Goal: Task Accomplishment & Management: Manage account settings

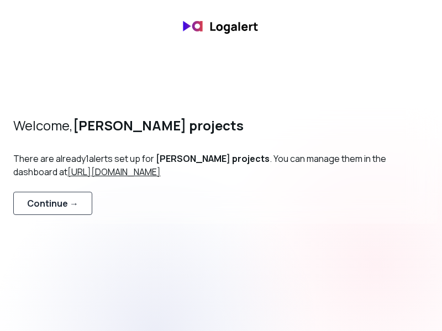
click at [60, 211] on button "Continue →" at bounding box center [52, 203] width 79 height 23
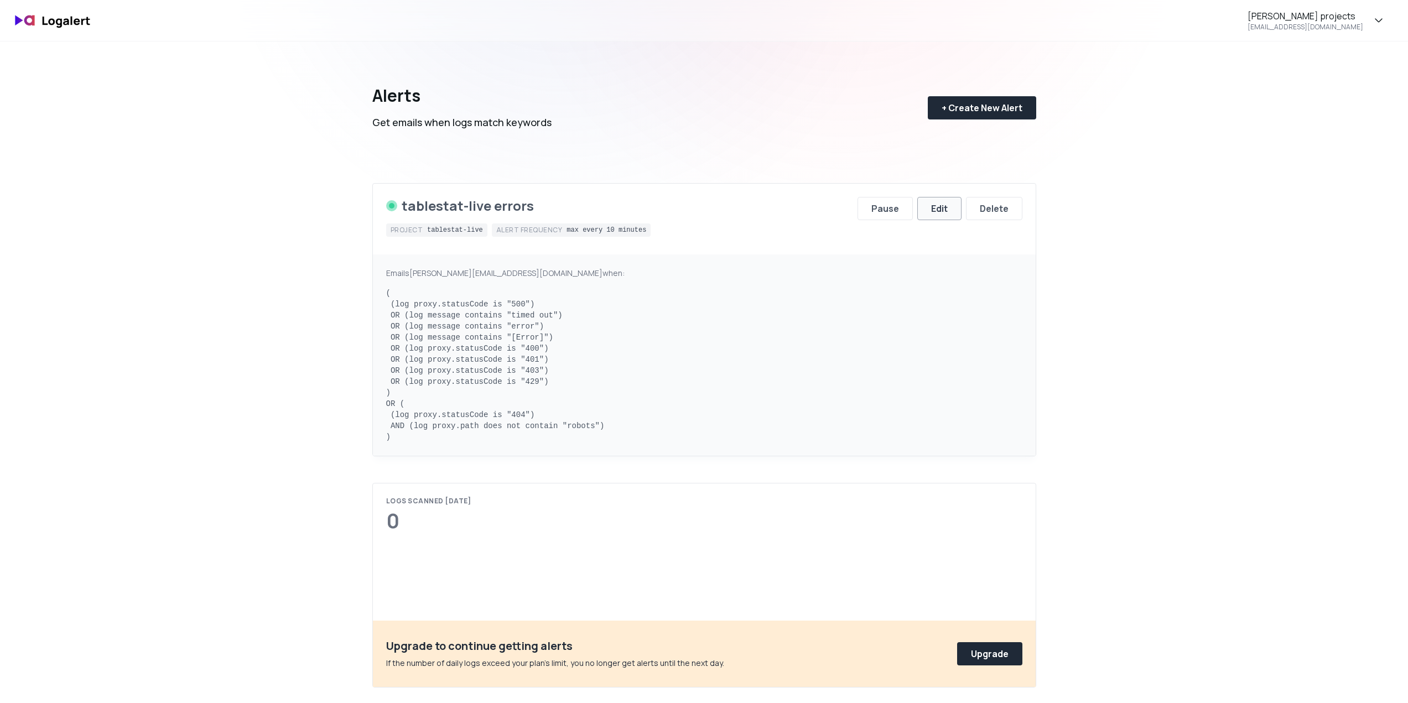
click at [945, 206] on div "Edit" at bounding box center [939, 208] width 17 height 13
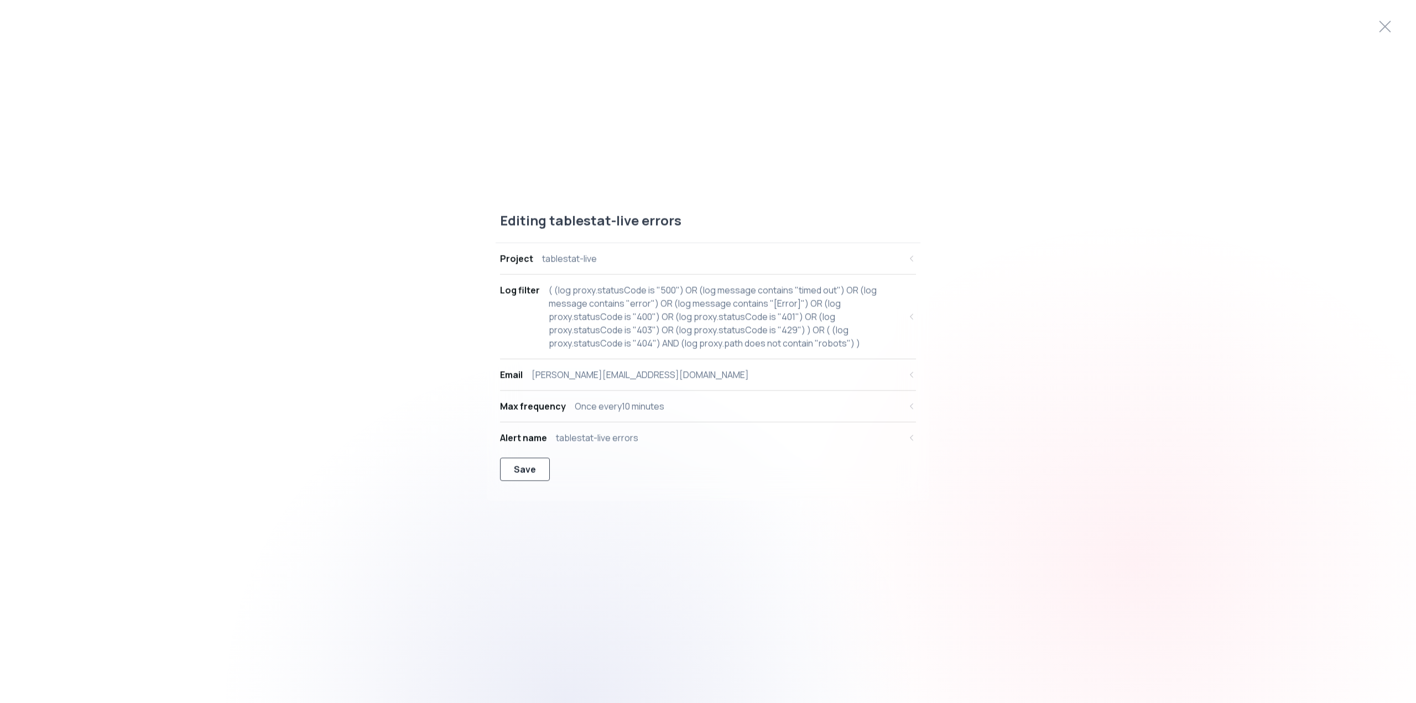
click at [532, 474] on div "Save" at bounding box center [525, 468] width 22 height 13
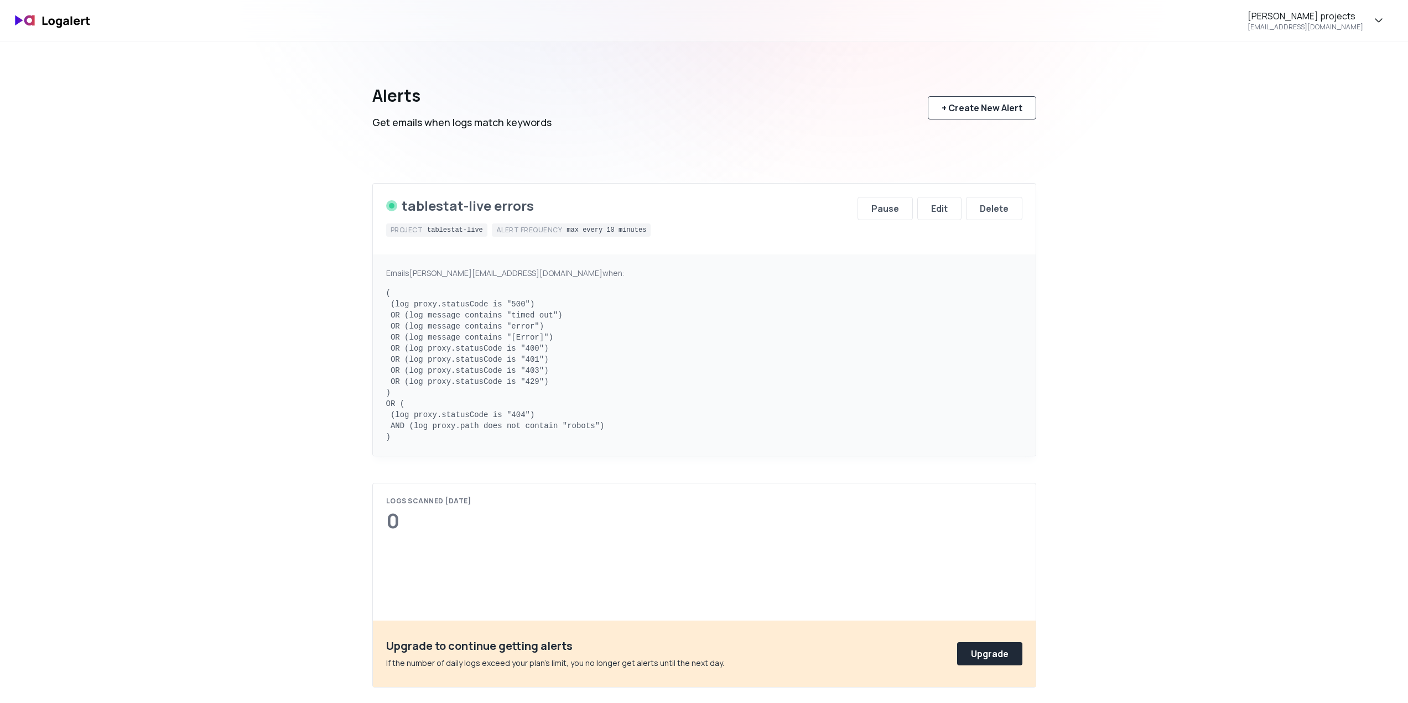
click at [978, 98] on button "+ Create New Alert" at bounding box center [982, 107] width 108 height 23
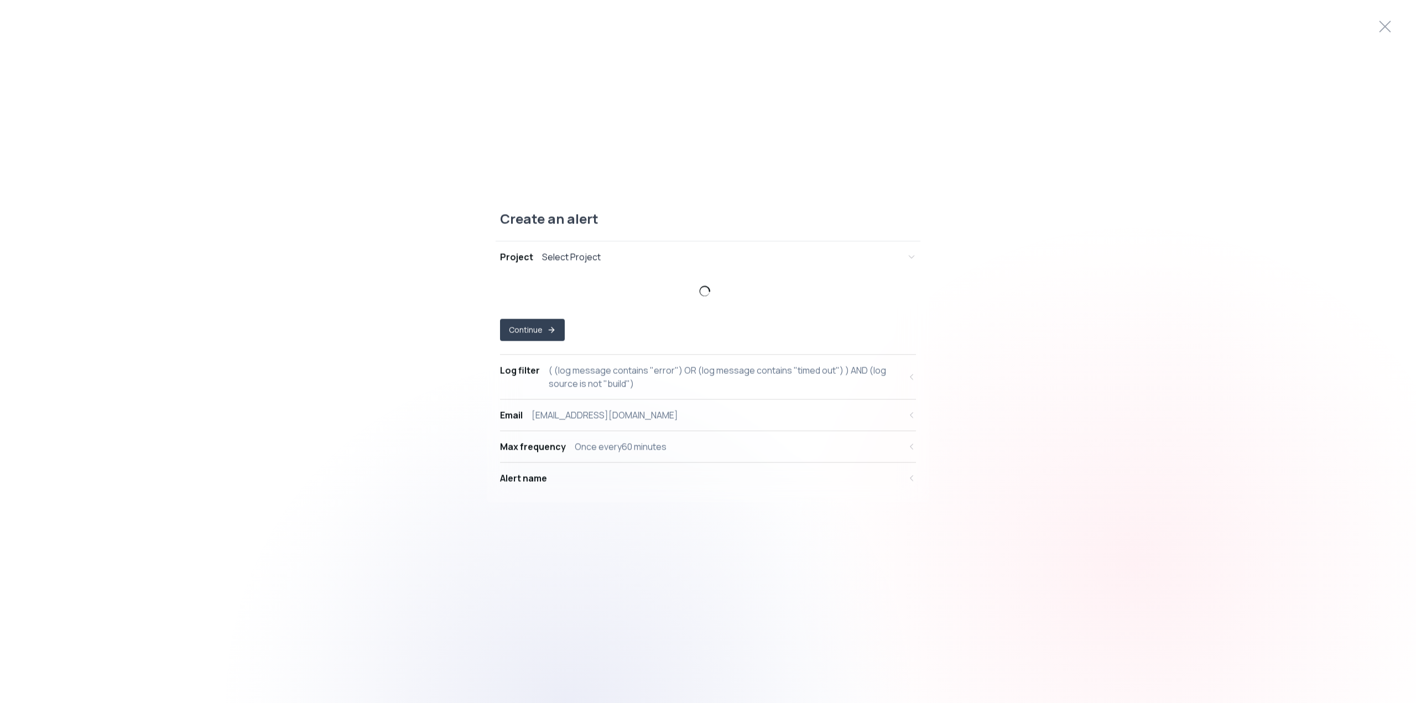
select select "prj_mFWoasED0ZVXwBsllfZk5nRf5sTL"
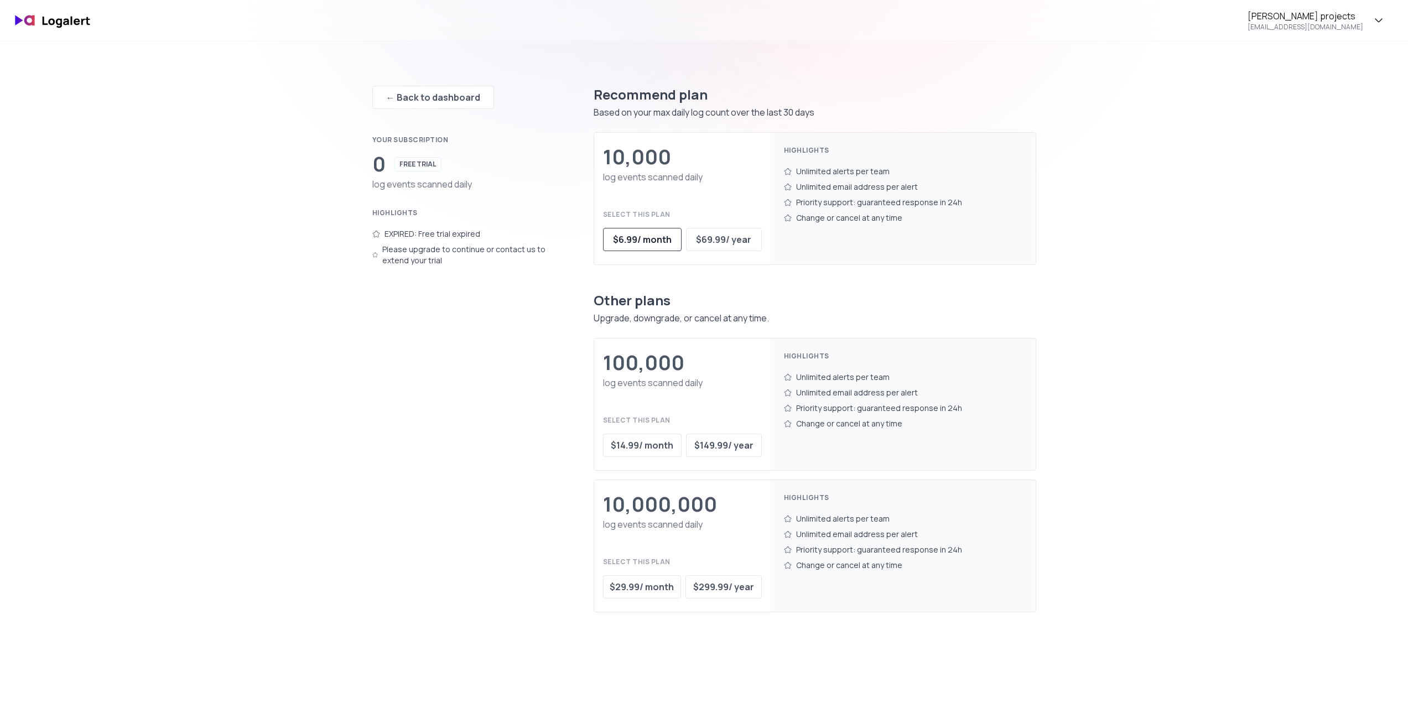
click at [638, 237] on div "$ 6.99 / month" at bounding box center [642, 239] width 59 height 13
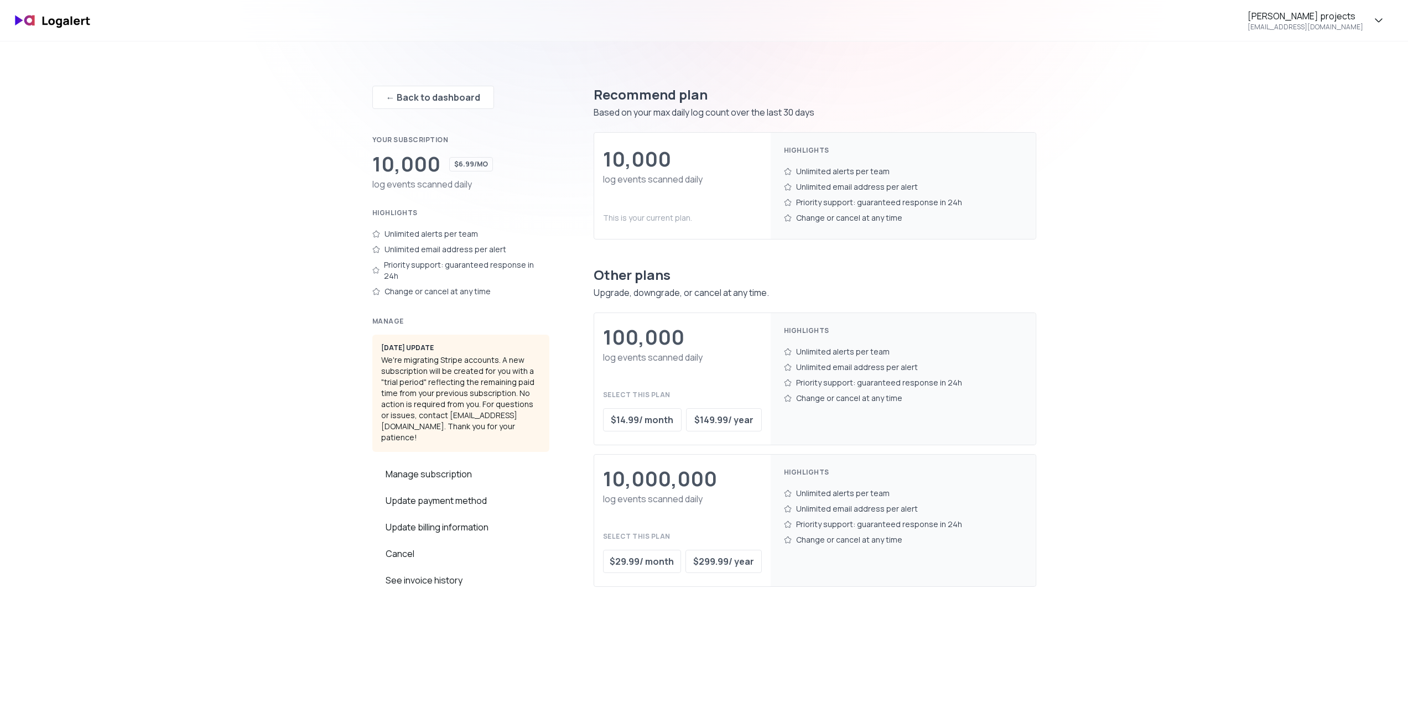
click at [77, 23] on img at bounding box center [53, 21] width 88 height 26
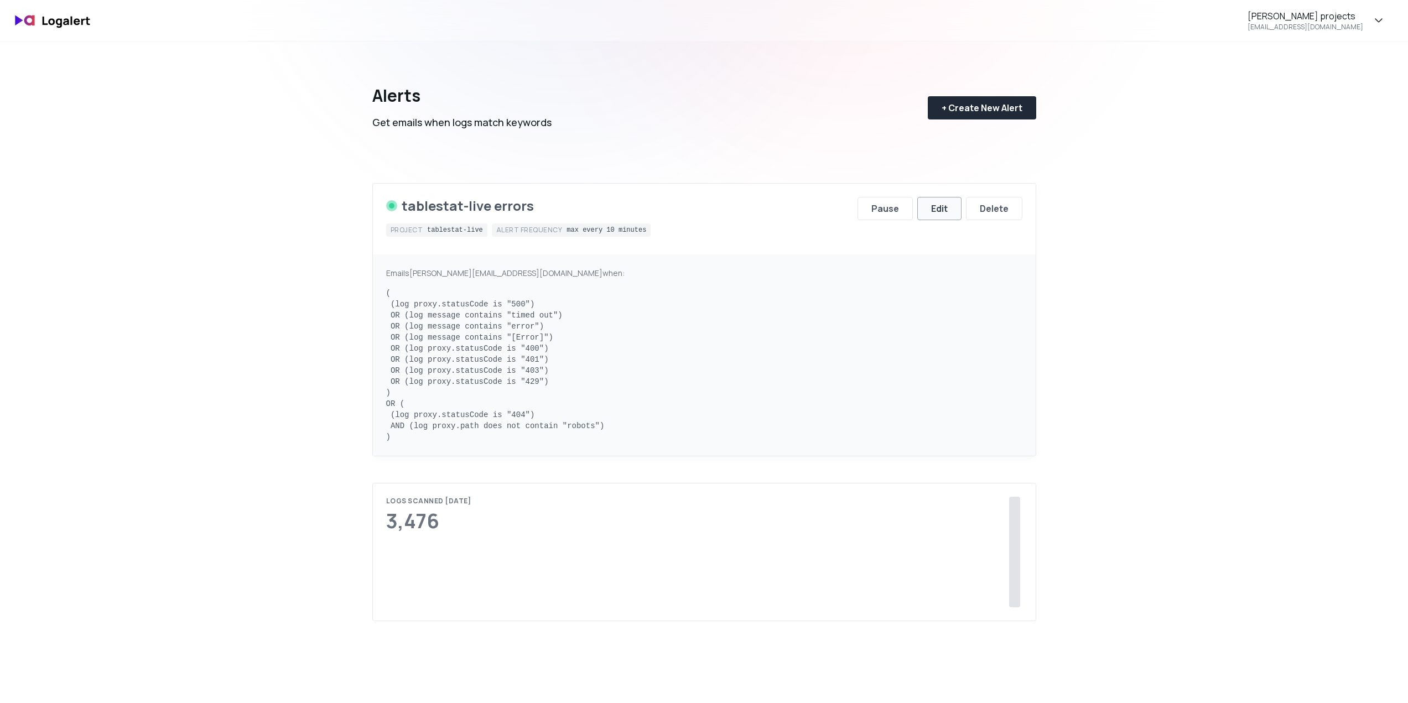
click at [925, 210] on button "Edit" at bounding box center [939, 208] width 44 height 23
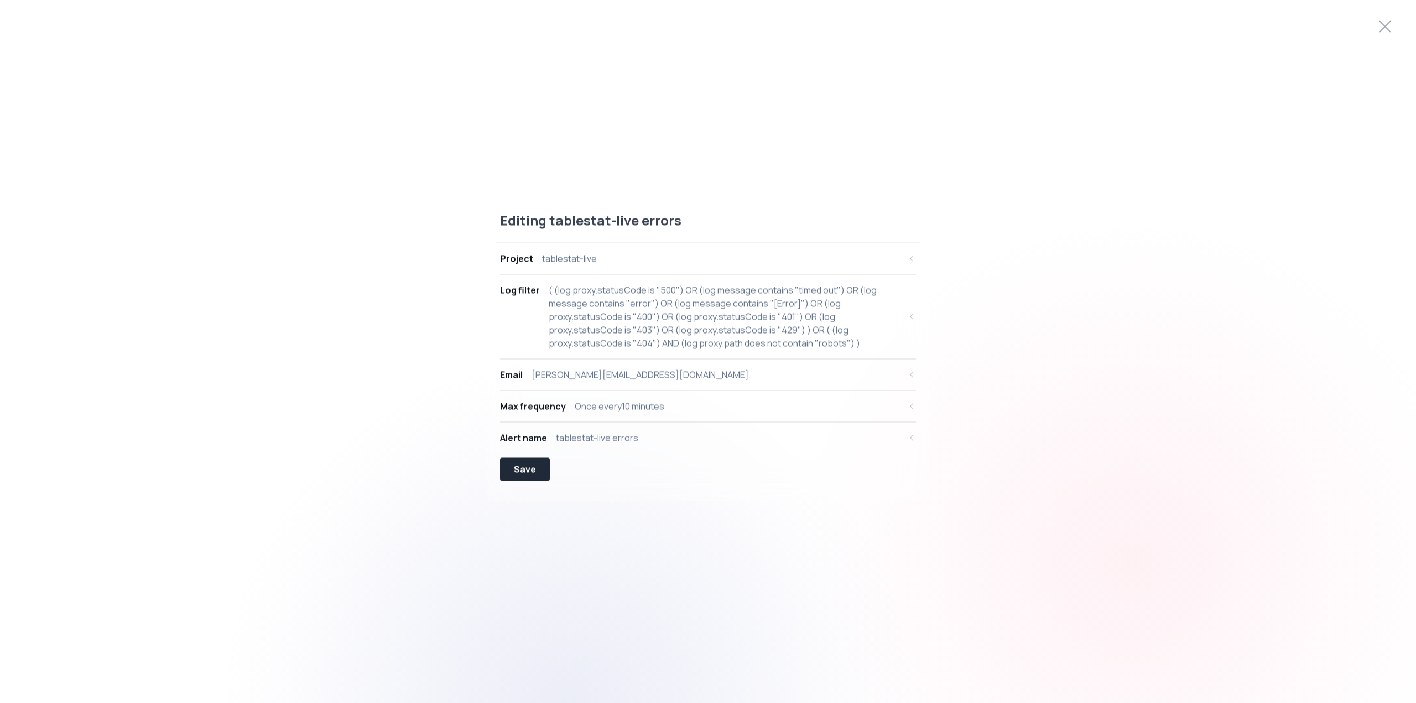
click at [647, 409] on div "Once every 10 minutes" at bounding box center [620, 405] width 90 height 13
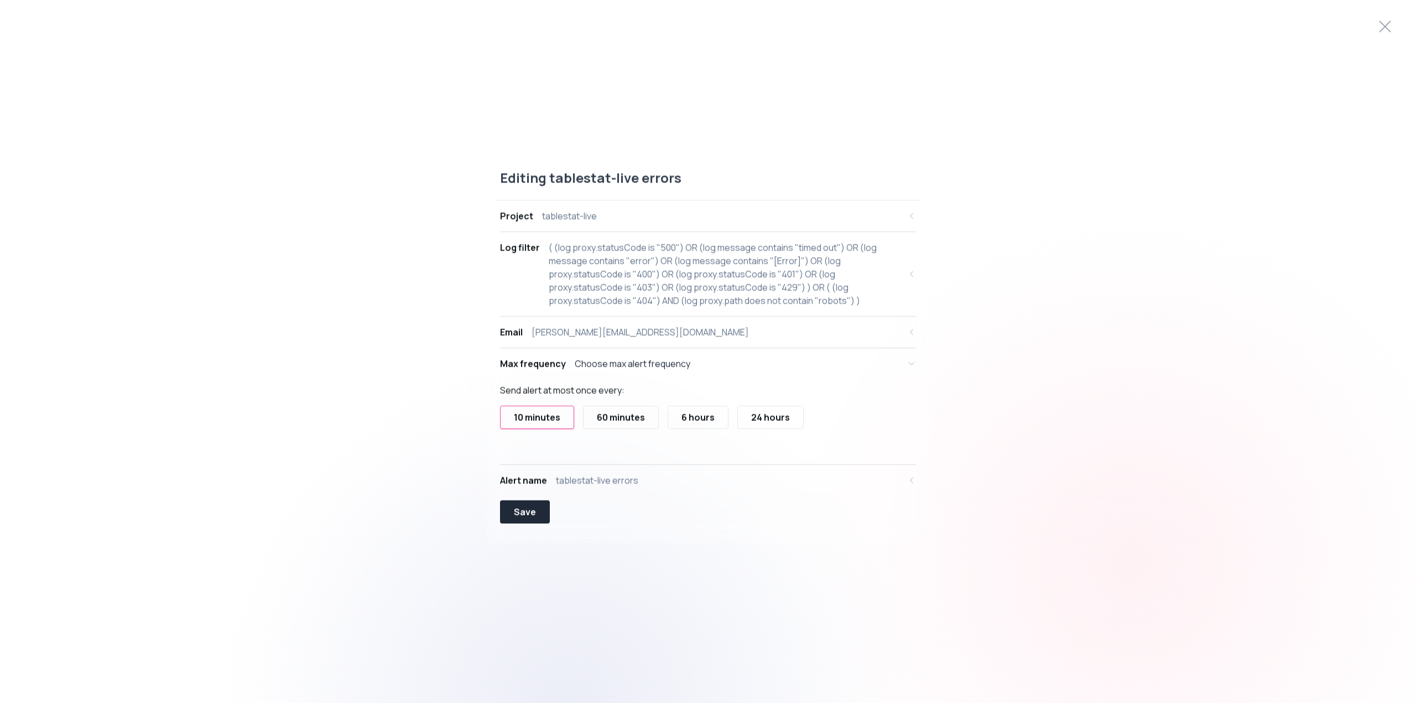
click at [609, 336] on div "reda@hitablestat.com" at bounding box center [640, 331] width 217 height 13
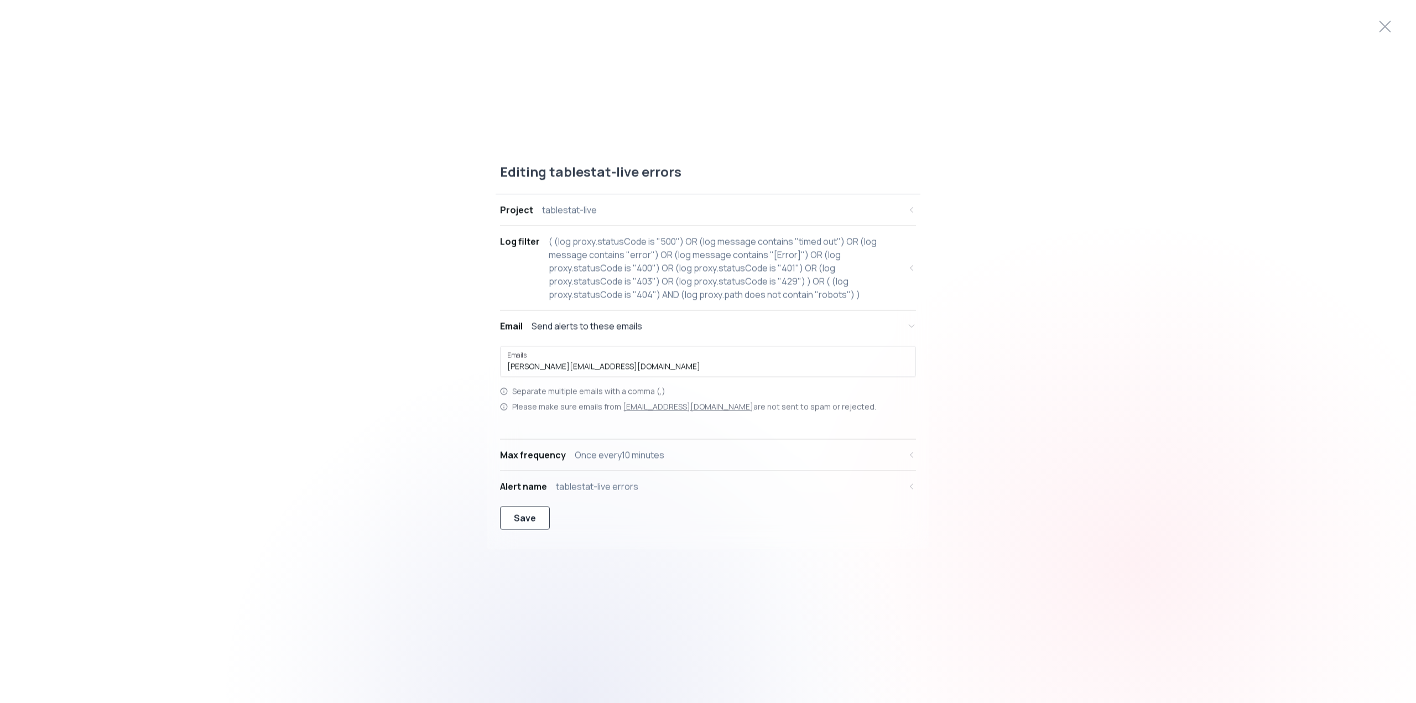
click at [536, 511] on button "Save" at bounding box center [525, 517] width 50 height 23
